Goal: Use online tool/utility: Utilize a website feature to perform a specific function

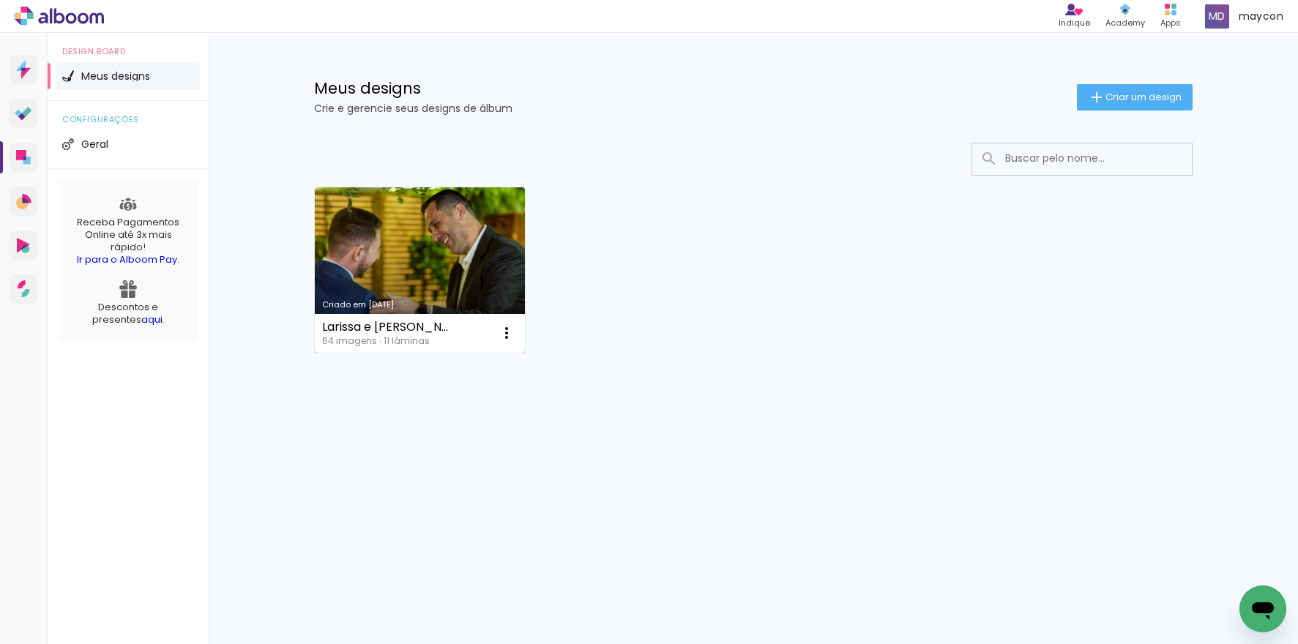
click at [409, 235] on link "Criado em [DATE]" at bounding box center [420, 269] width 210 height 165
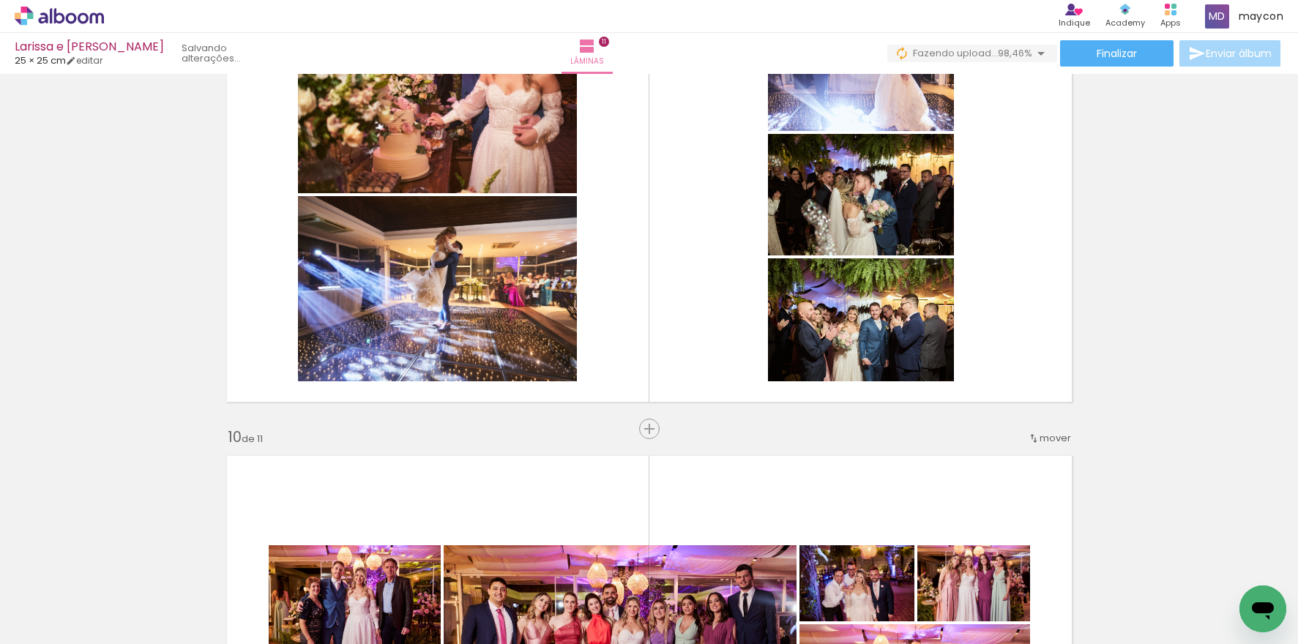
scroll to position [3874, 0]
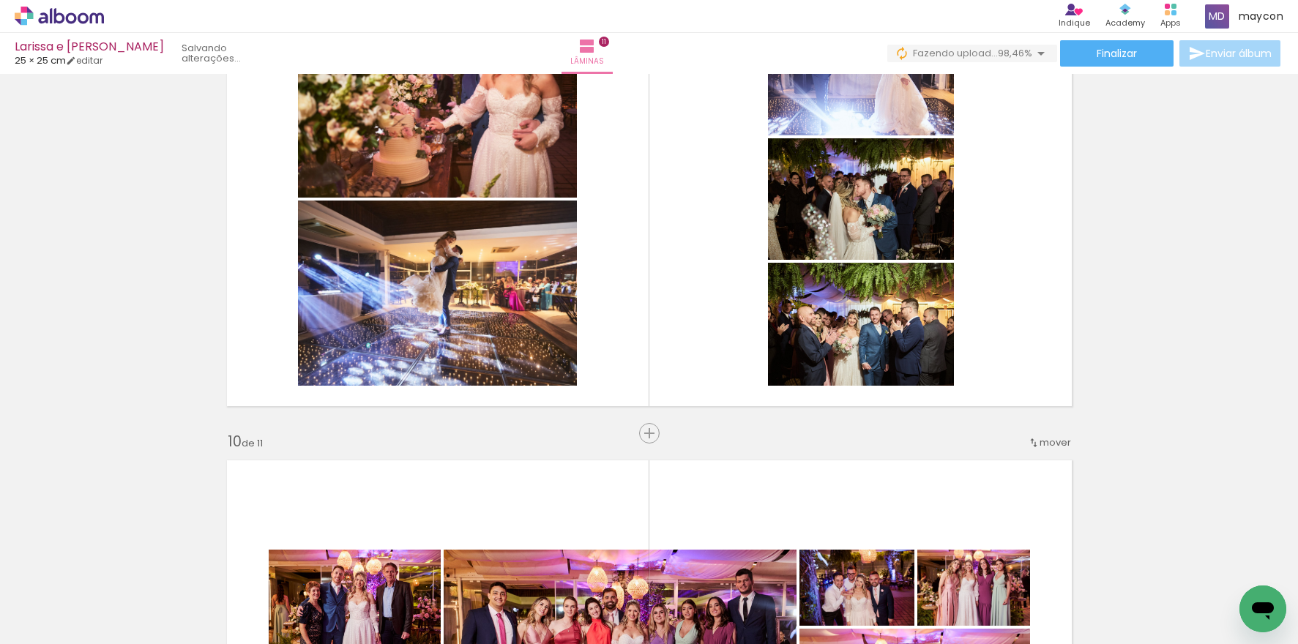
click at [0, 0] on span "Adicionar Fotos" at bounding box center [0, 0] width 0 height 0
click at [0, 0] on input "file" at bounding box center [0, 0] width 0 height 0
drag, startPoint x: 344, startPoint y: 640, endPoint x: 944, endPoint y: 619, distance: 600.5
click at [0, 0] on iron-horizontal-list at bounding box center [0, 0] width 0 height 0
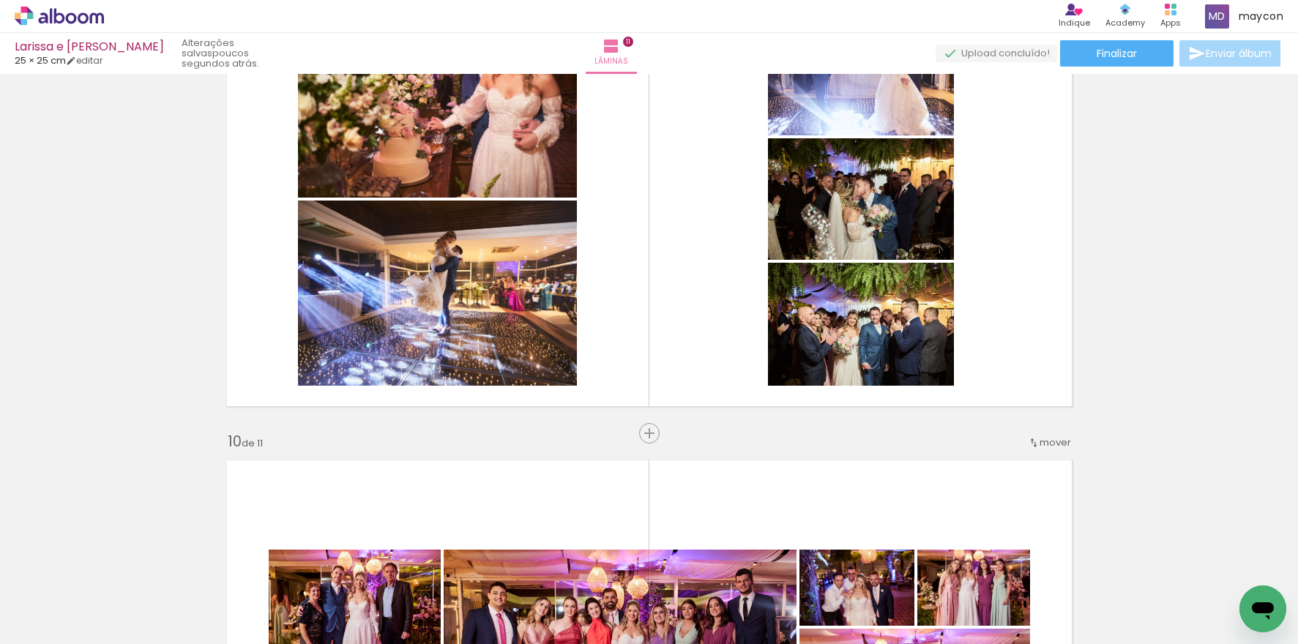
scroll to position [0, 4140]
drag, startPoint x: 523, startPoint y: 638, endPoint x: 32, endPoint y: 45, distance: 770.3
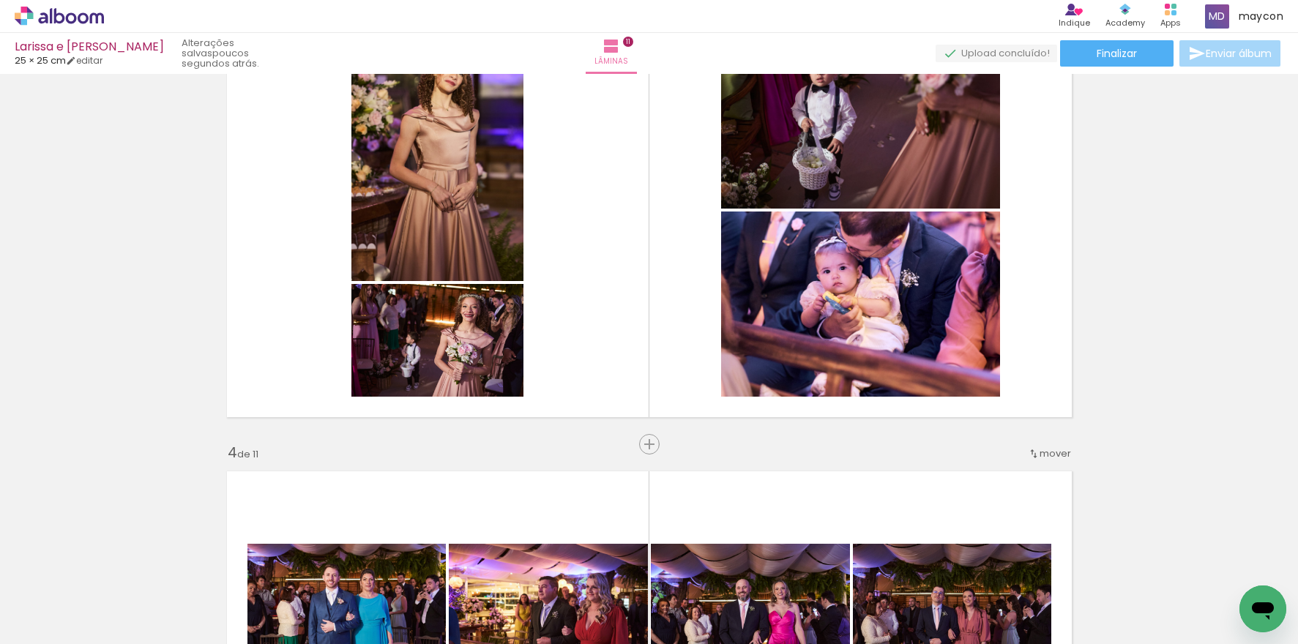
scroll to position [0, 0]
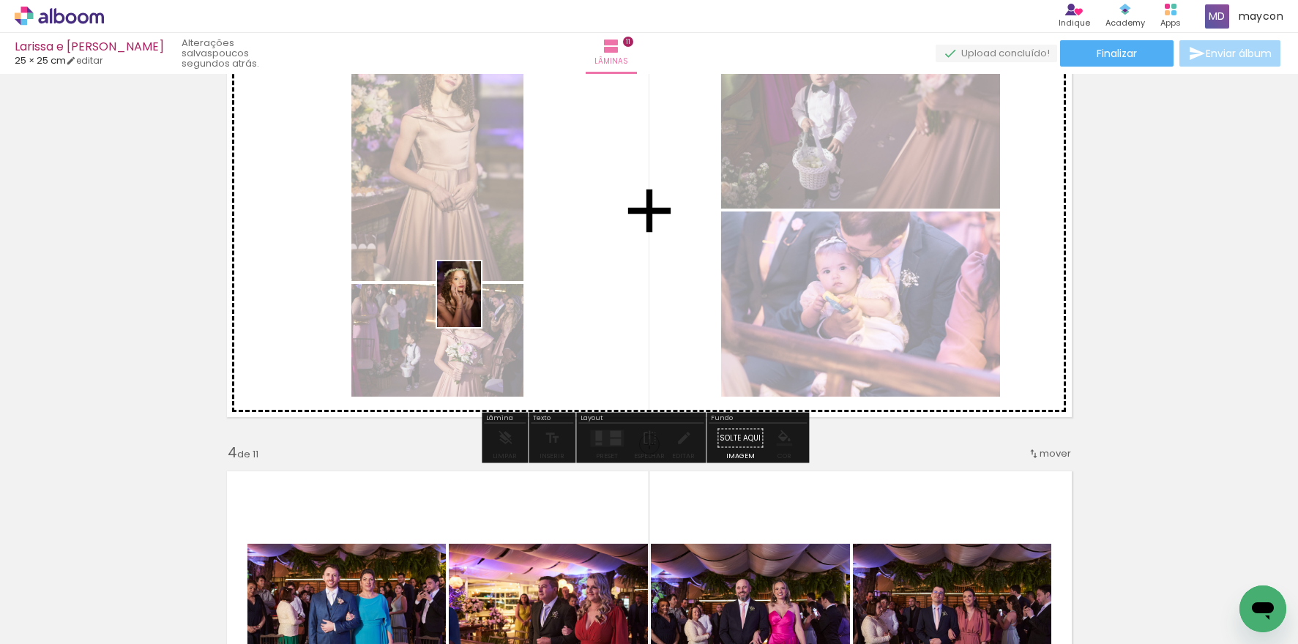
drag, startPoint x: 1264, startPoint y: 572, endPoint x: 478, endPoint y: 296, distance: 832.8
click at [478, 296] on quentale-workspace at bounding box center [649, 322] width 1298 height 644
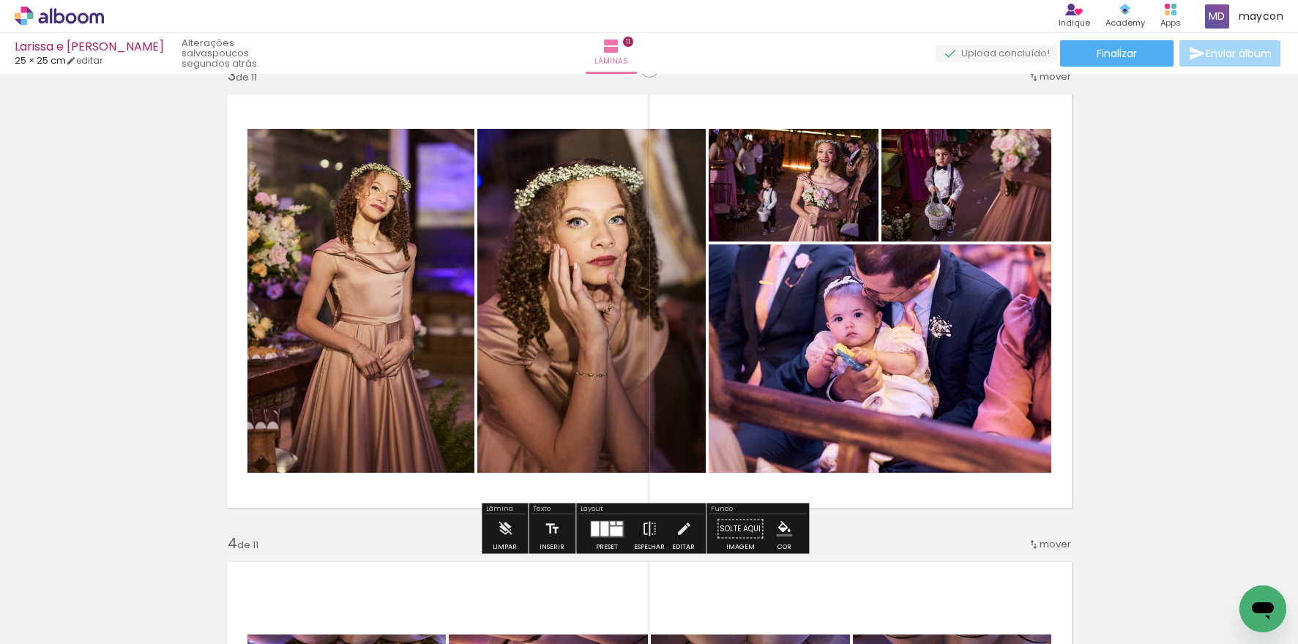
scroll to position [969, 0]
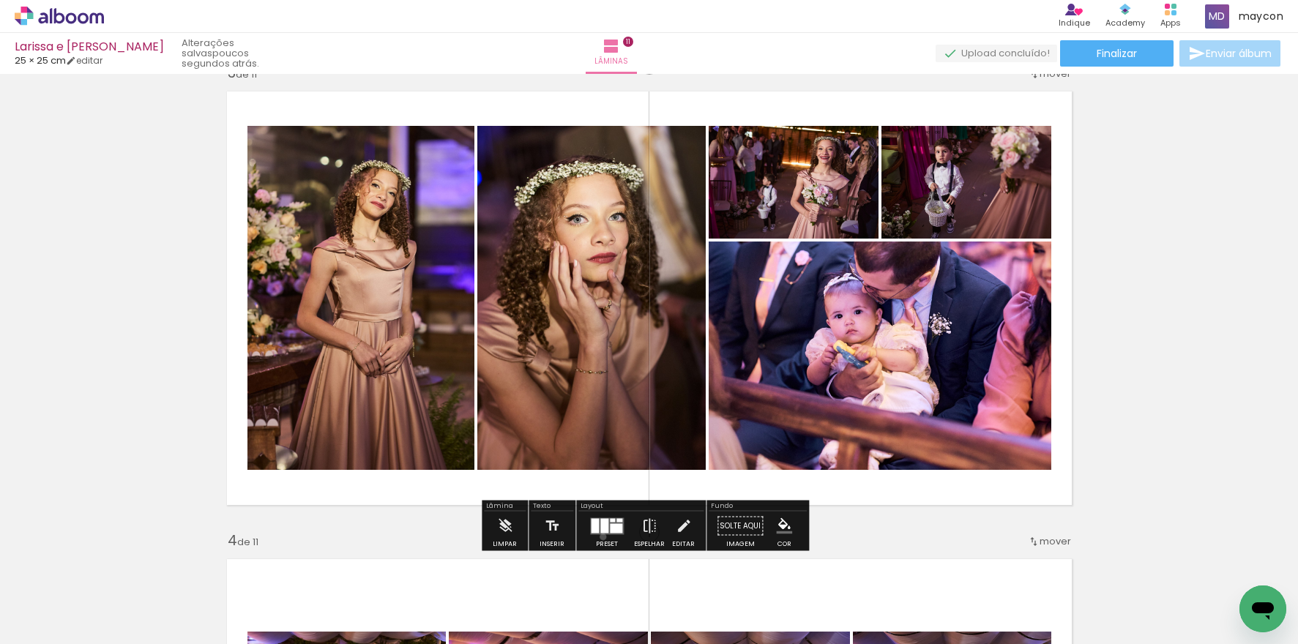
click at [599, 536] on div at bounding box center [607, 526] width 40 height 29
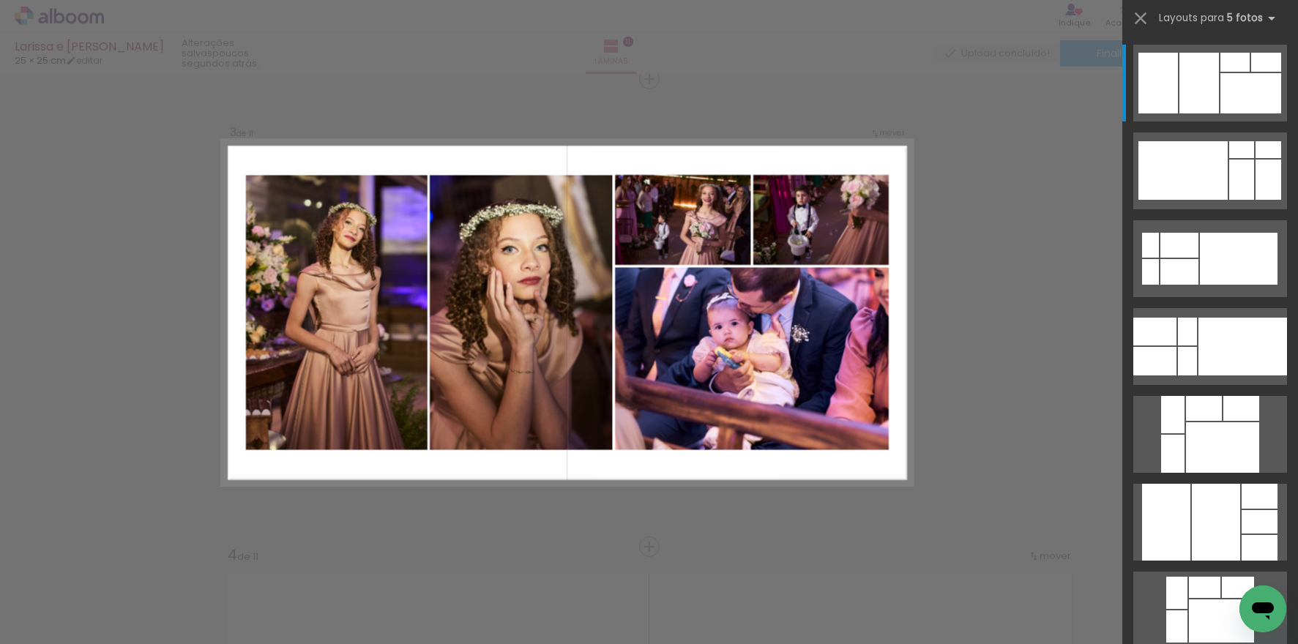
scroll to position [954, 0]
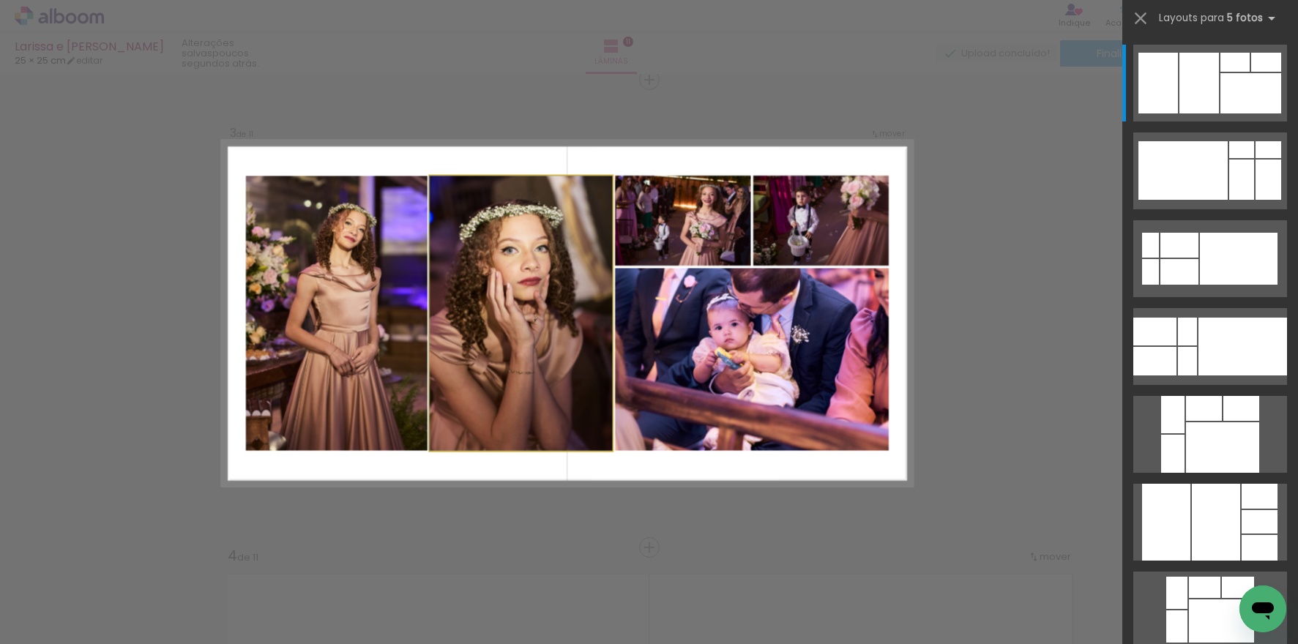
drag, startPoint x: 550, startPoint y: 315, endPoint x: 506, endPoint y: 316, distance: 43.2
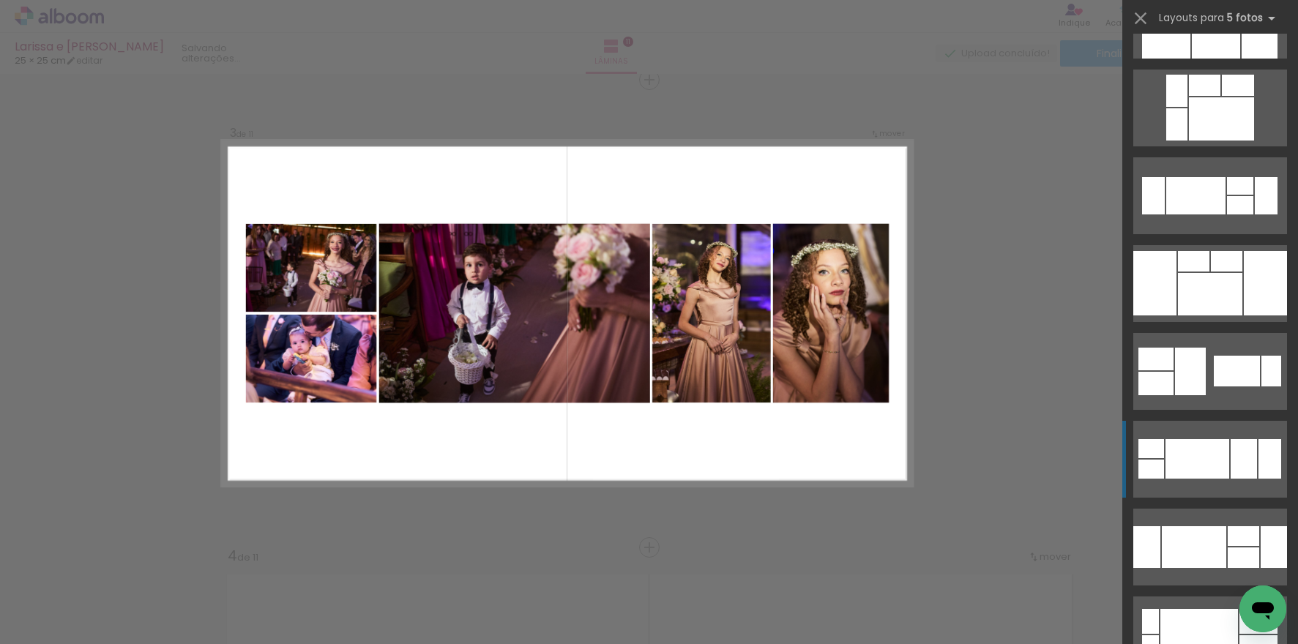
scroll to position [528, 0]
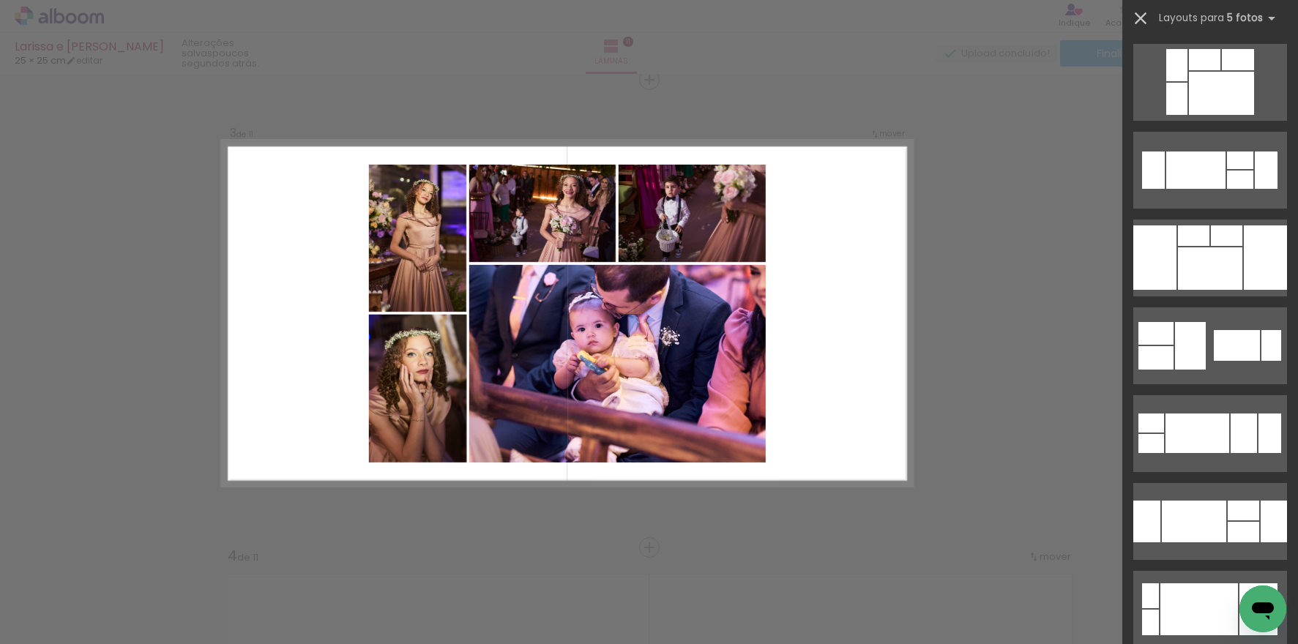
click at [1139, 18] on iron-icon at bounding box center [1140, 18] width 20 height 20
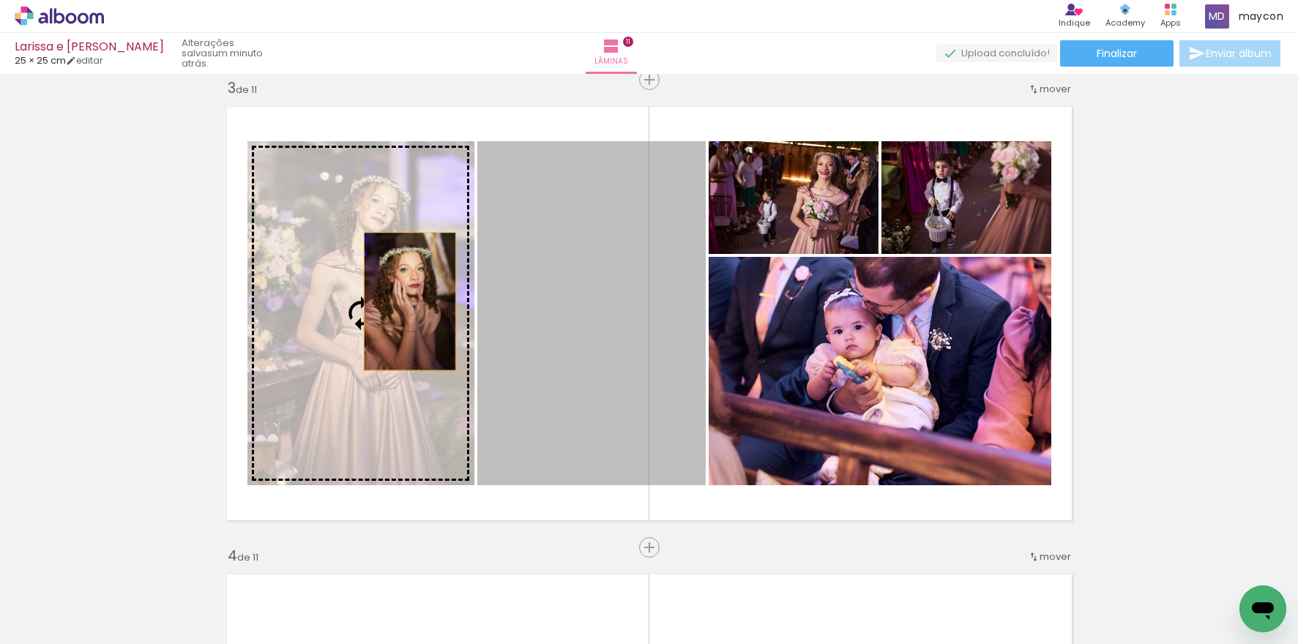
drag, startPoint x: 609, startPoint y: 306, endPoint x: 404, endPoint y: 302, distance: 205.0
click at [0, 0] on slot at bounding box center [0, 0] width 0 height 0
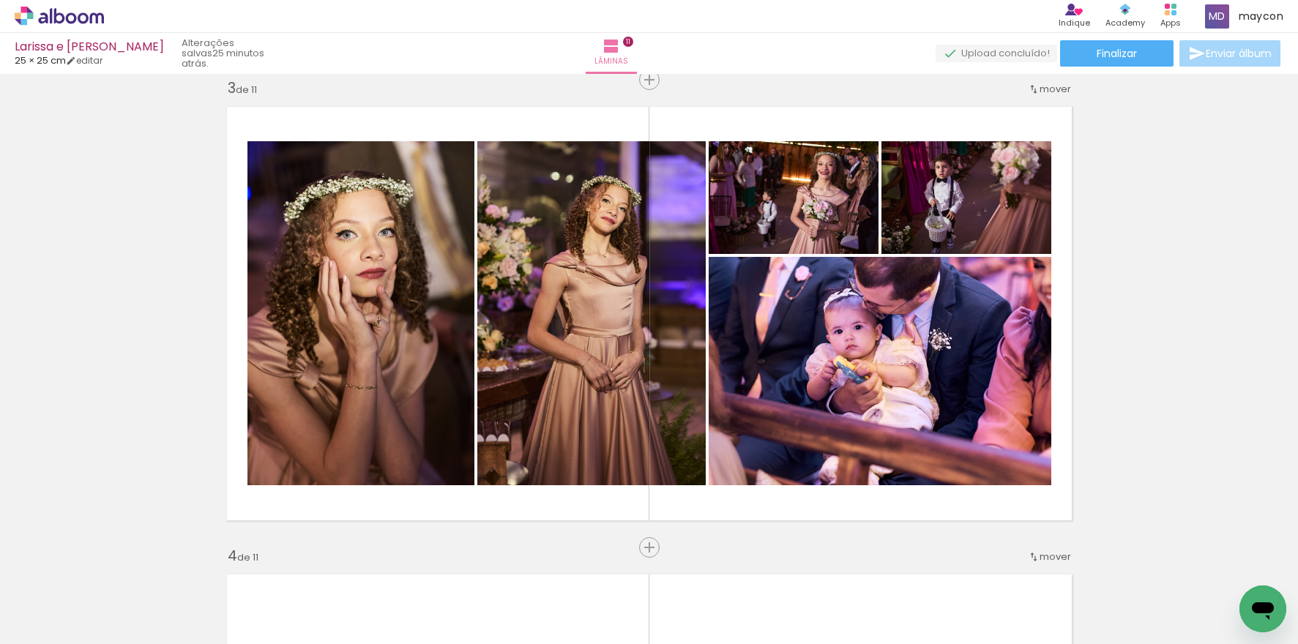
scroll to position [0, 4140]
click at [33, 625] on span "Adicionar Fotos" at bounding box center [52, 624] width 44 height 16
click at [0, 0] on input "file" at bounding box center [0, 0] width 0 height 0
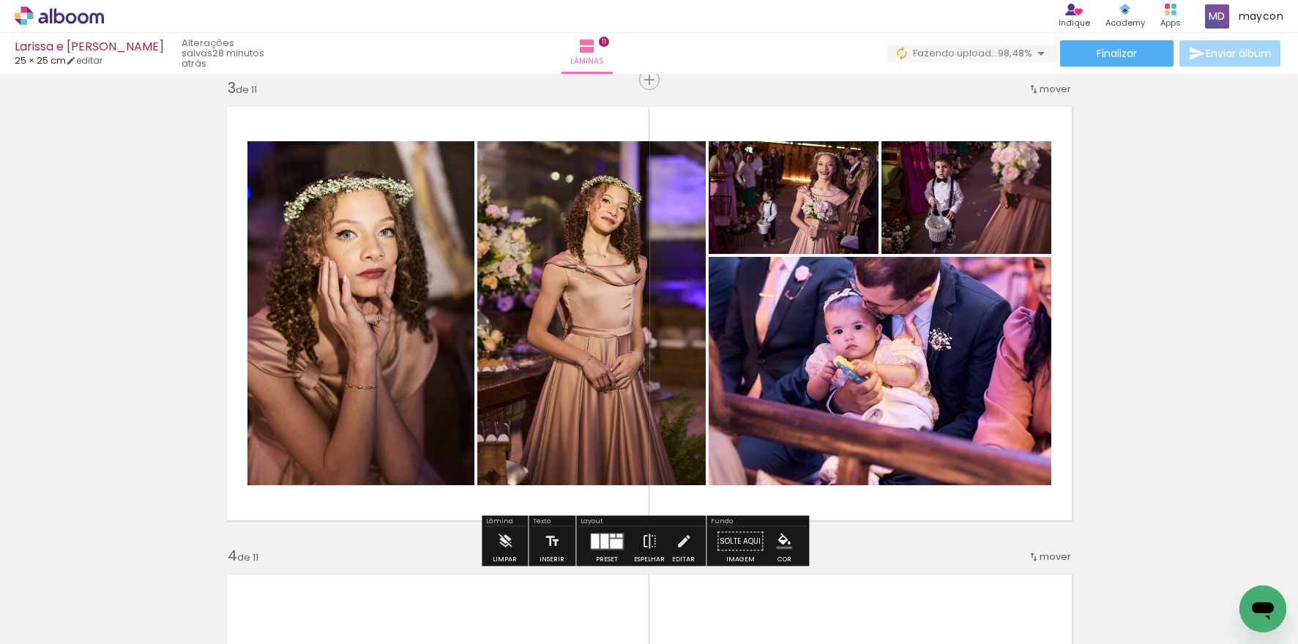
scroll to position [0, 4222]
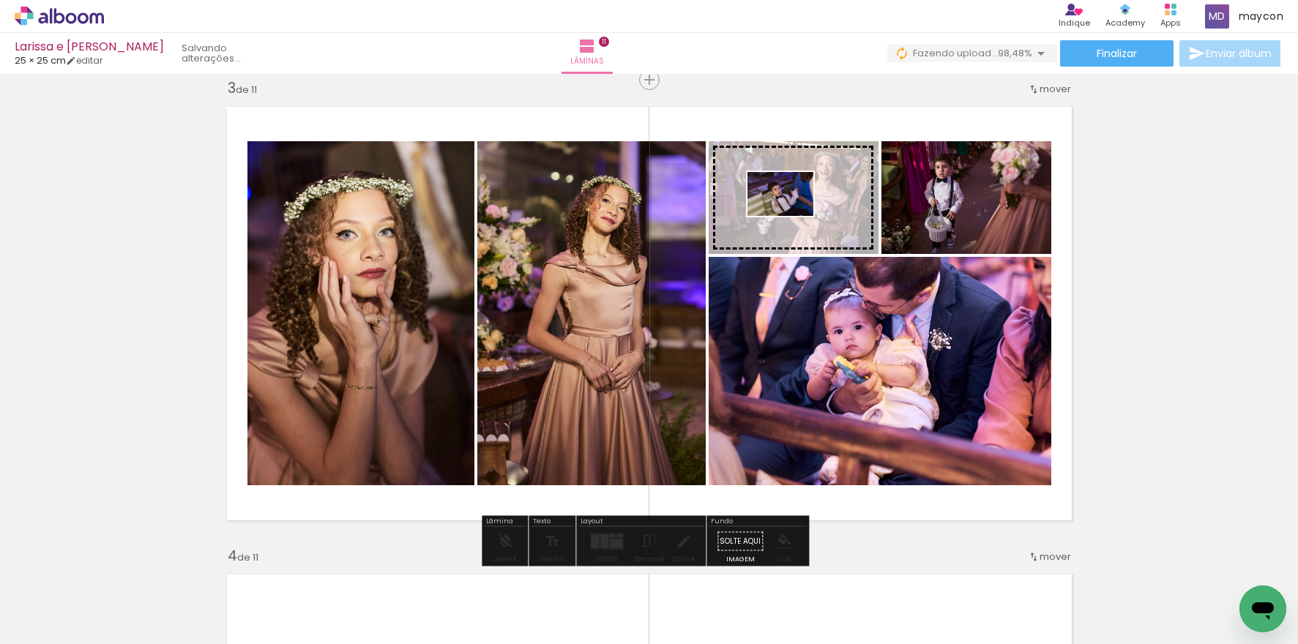
drag, startPoint x: 1238, startPoint y: 585, endPoint x: 791, endPoint y: 216, distance: 579.1
click at [791, 216] on quentale-workspace at bounding box center [649, 322] width 1298 height 644
